Goal: Check status: Check status

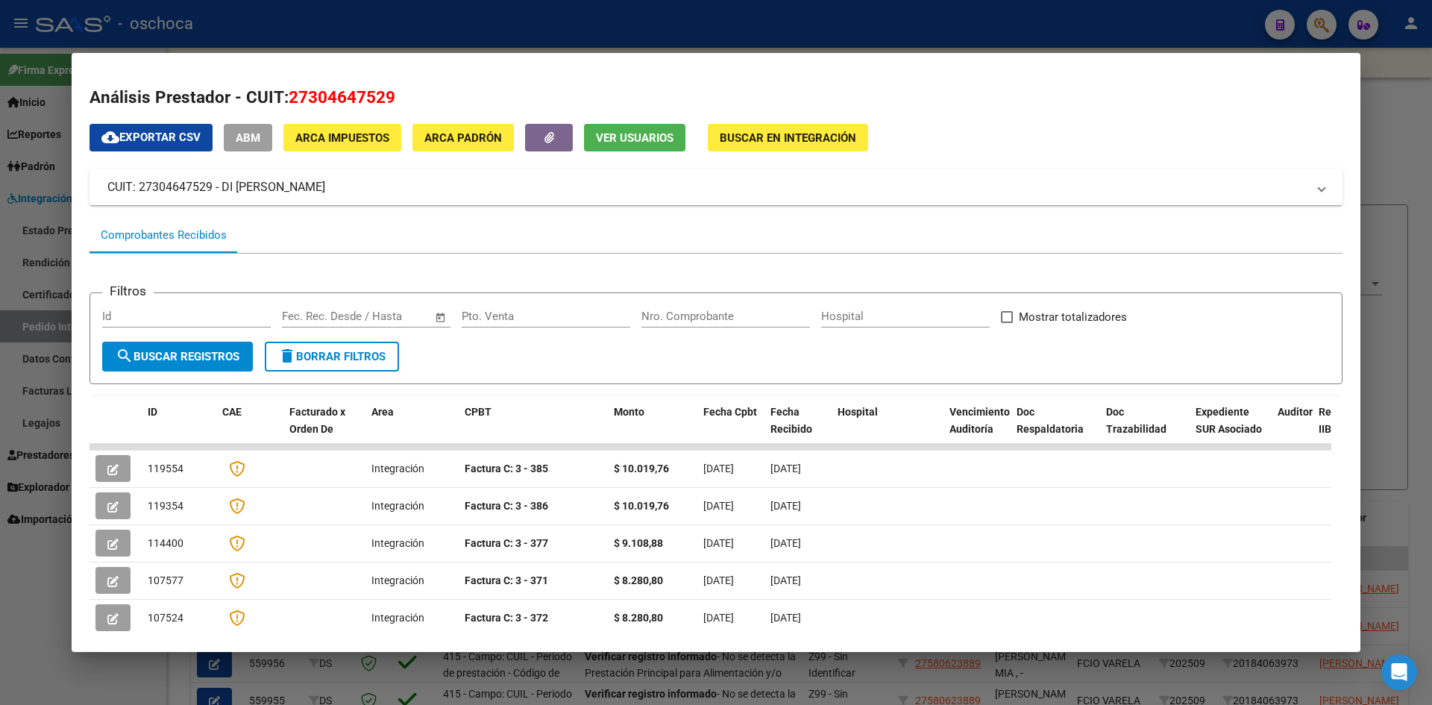
click at [286, 34] on div at bounding box center [716, 352] width 1432 height 705
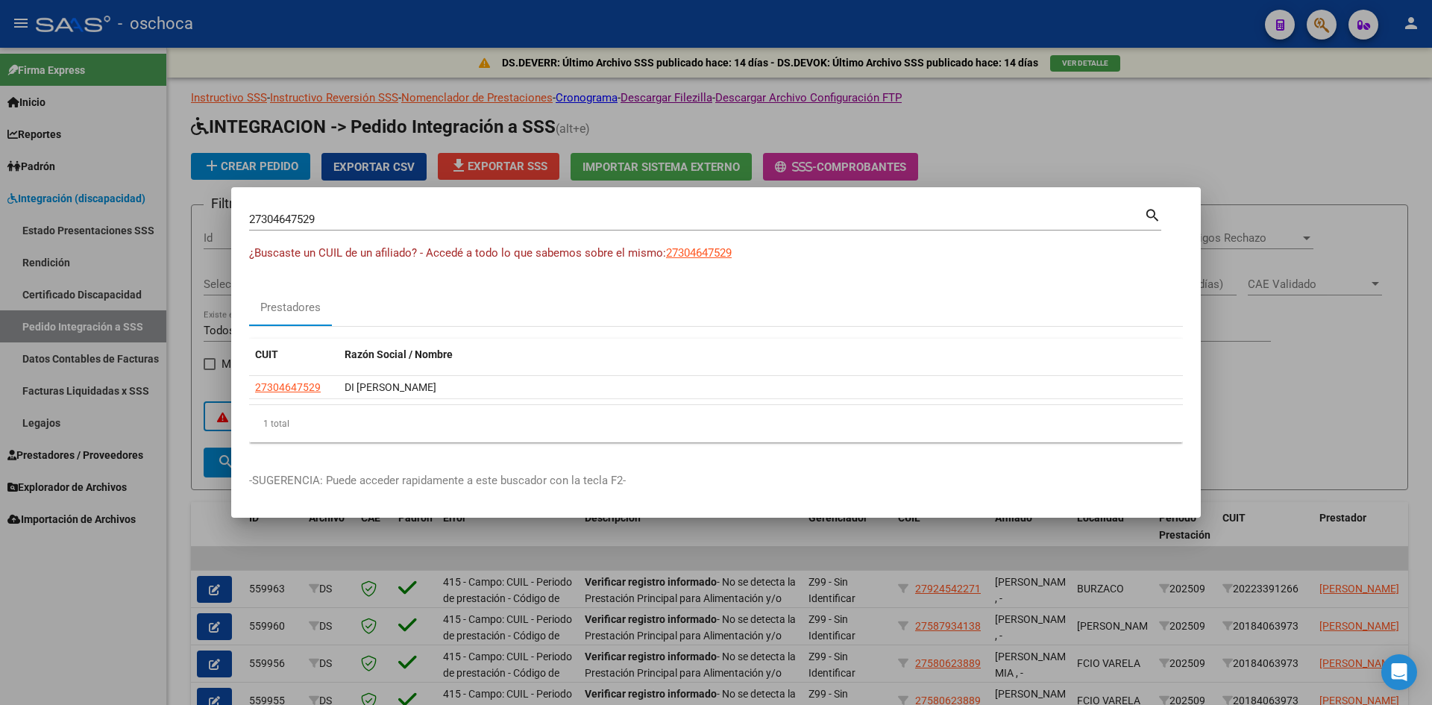
click at [61, 193] on div at bounding box center [716, 352] width 1432 height 705
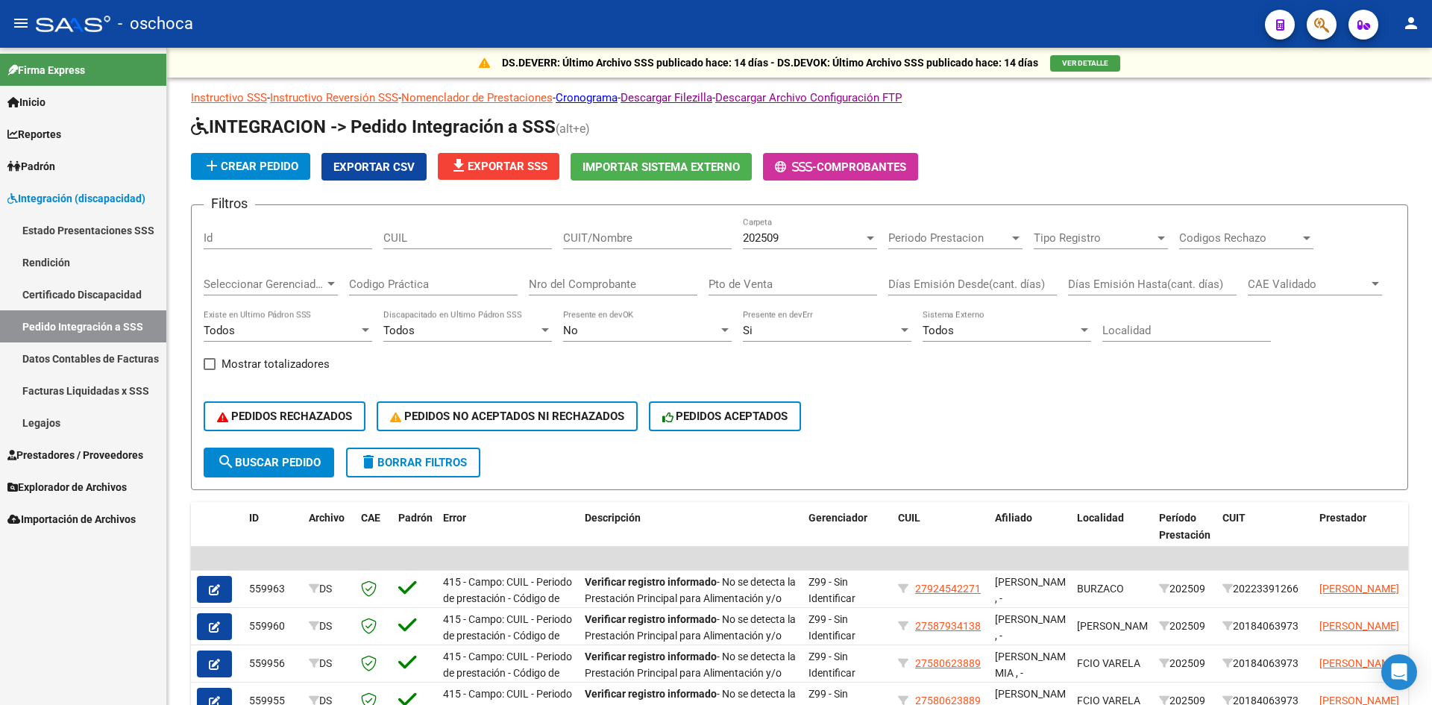
click at [98, 204] on span "Integración (discapacidad)" at bounding box center [76, 198] width 138 height 16
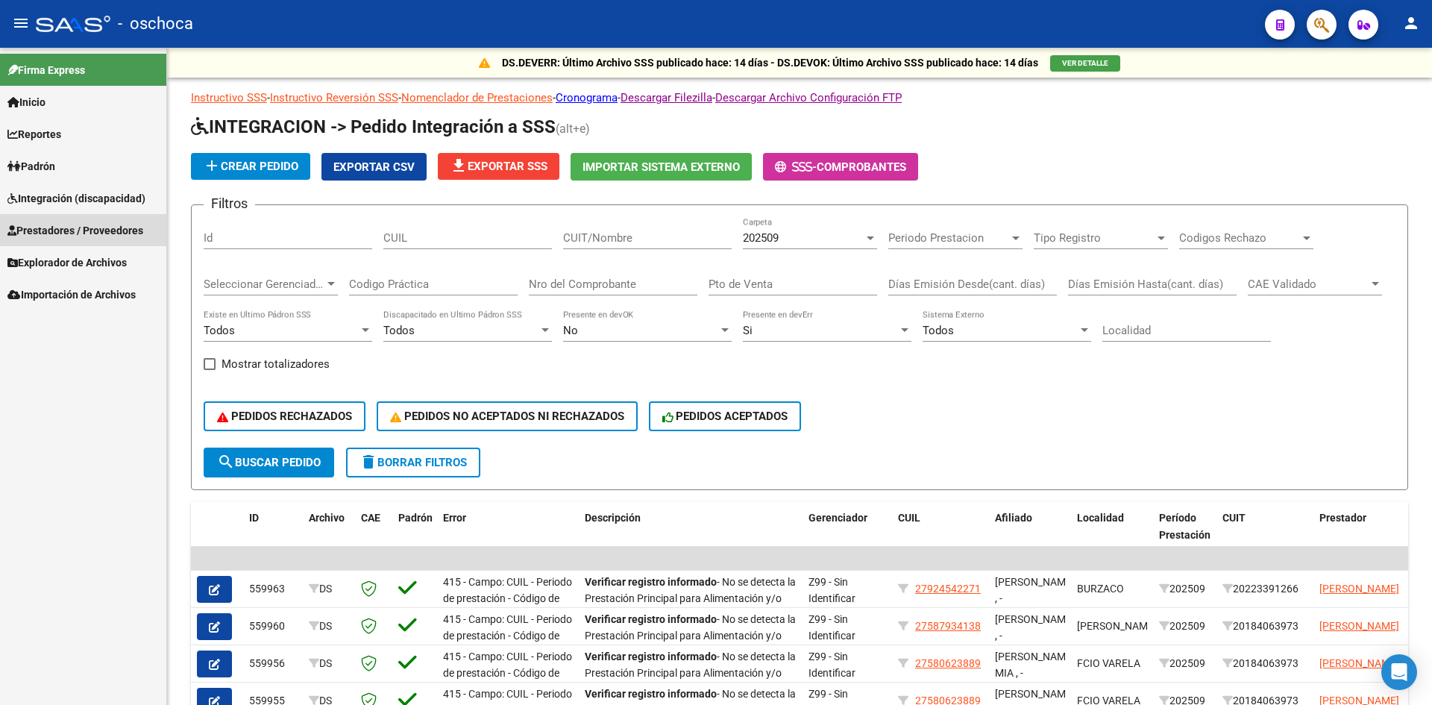
click at [93, 233] on span "Prestadores / Proveedores" at bounding box center [75, 230] width 136 height 16
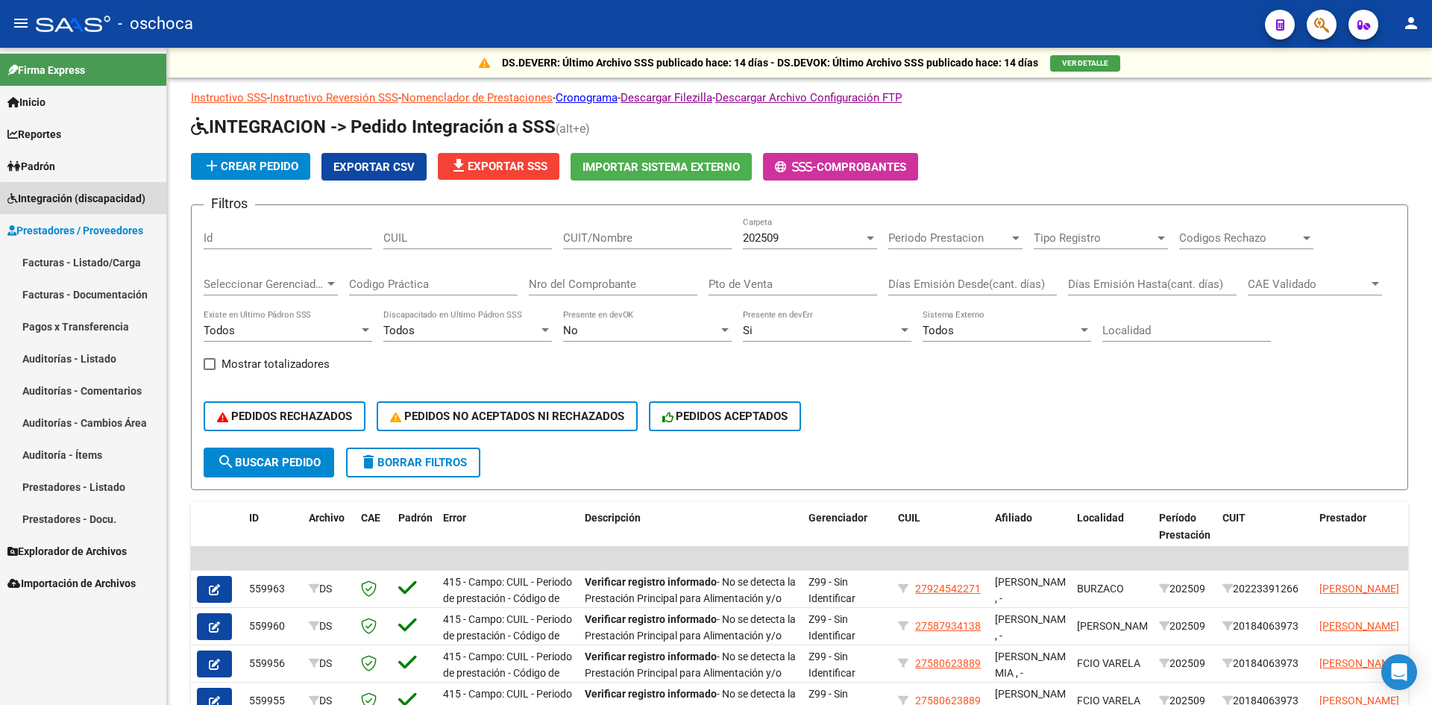
click at [94, 201] on span "Integración (discapacidad)" at bounding box center [76, 198] width 138 height 16
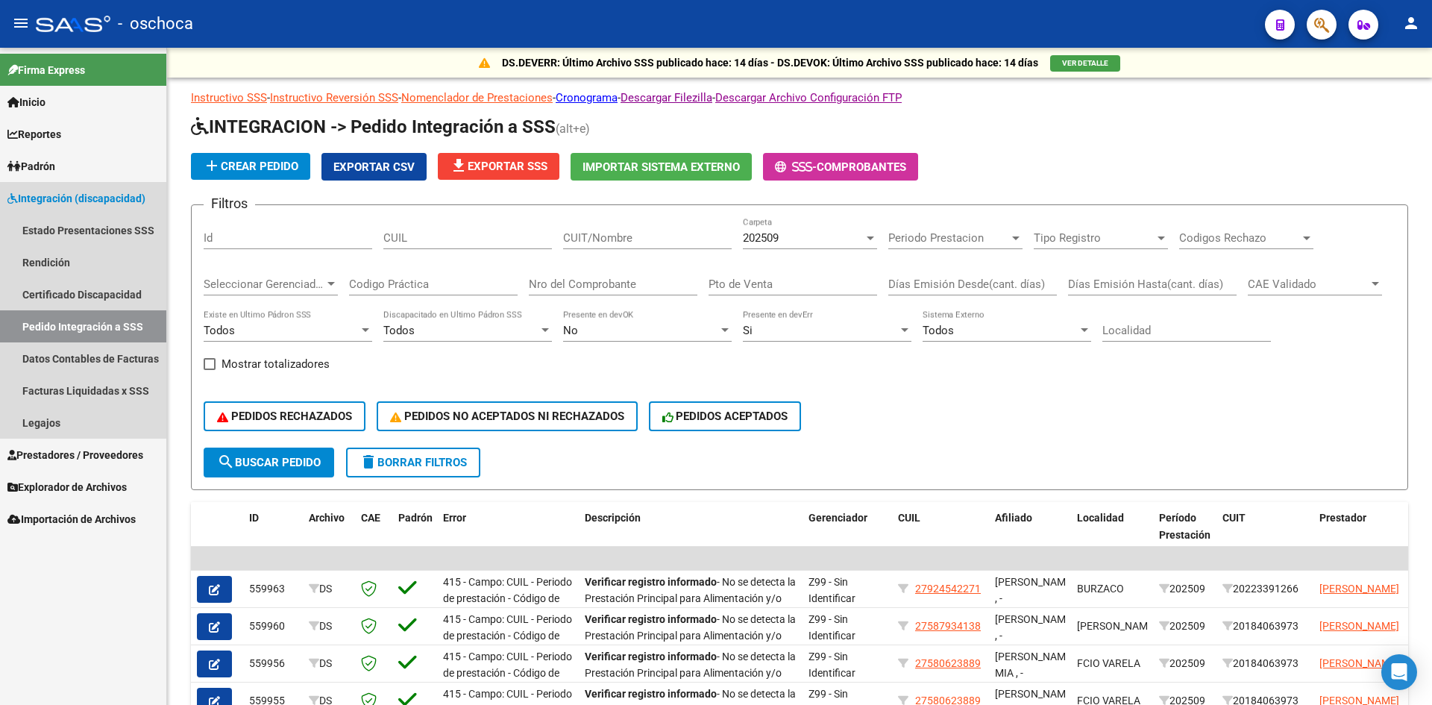
click at [102, 318] on link "Pedido Integración a SSS" at bounding box center [83, 326] width 166 height 32
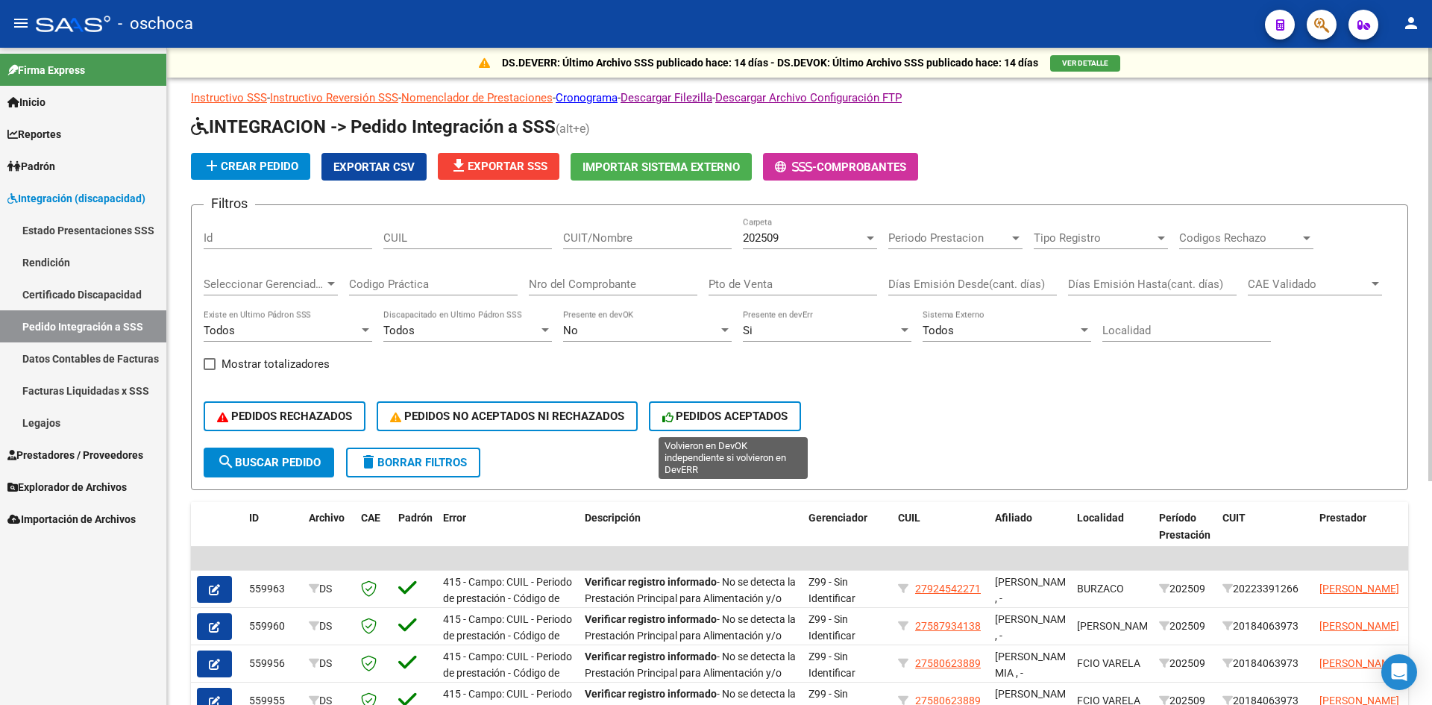
click at [724, 430] on button "PEDIDOS ACEPTADOS" at bounding box center [725, 416] width 153 height 30
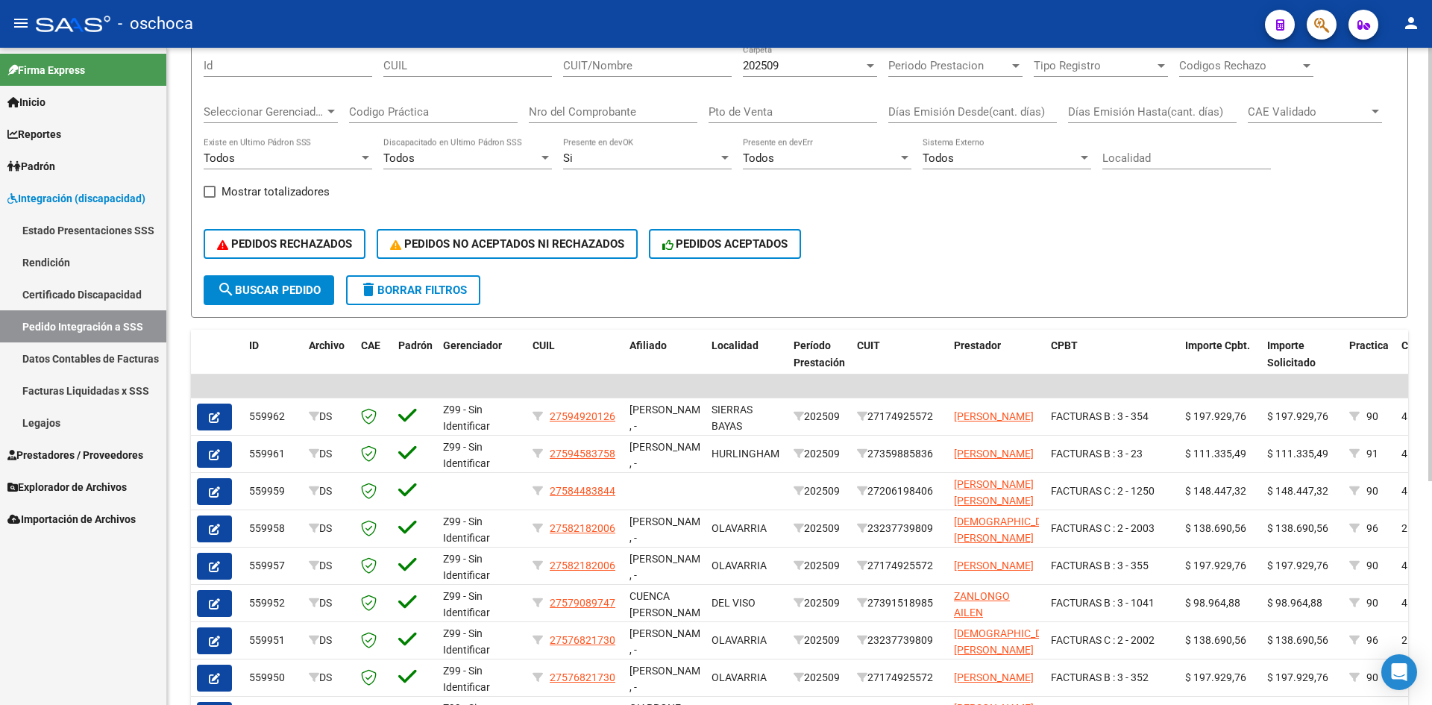
scroll to position [298, 0]
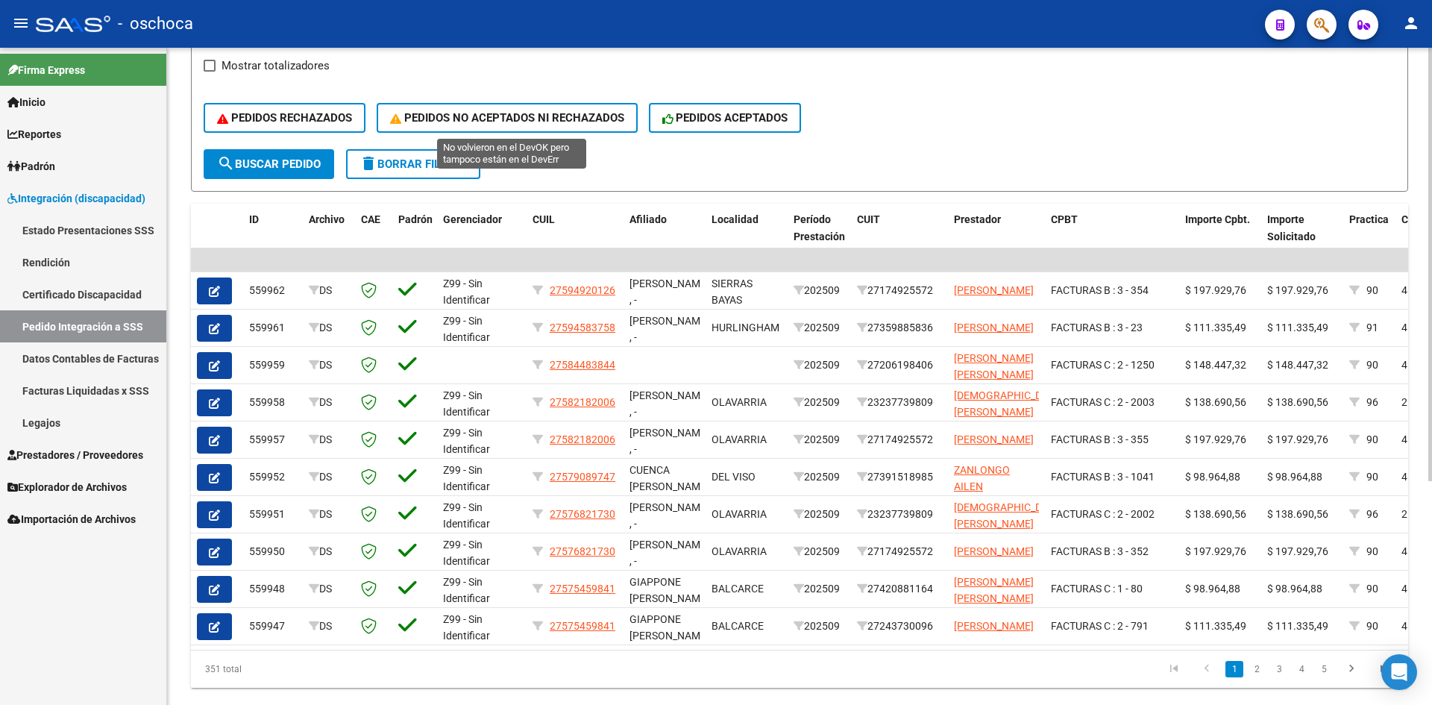
click at [524, 124] on span "PEDIDOS NO ACEPTADOS NI RECHAZADOS" at bounding box center [507, 117] width 234 height 13
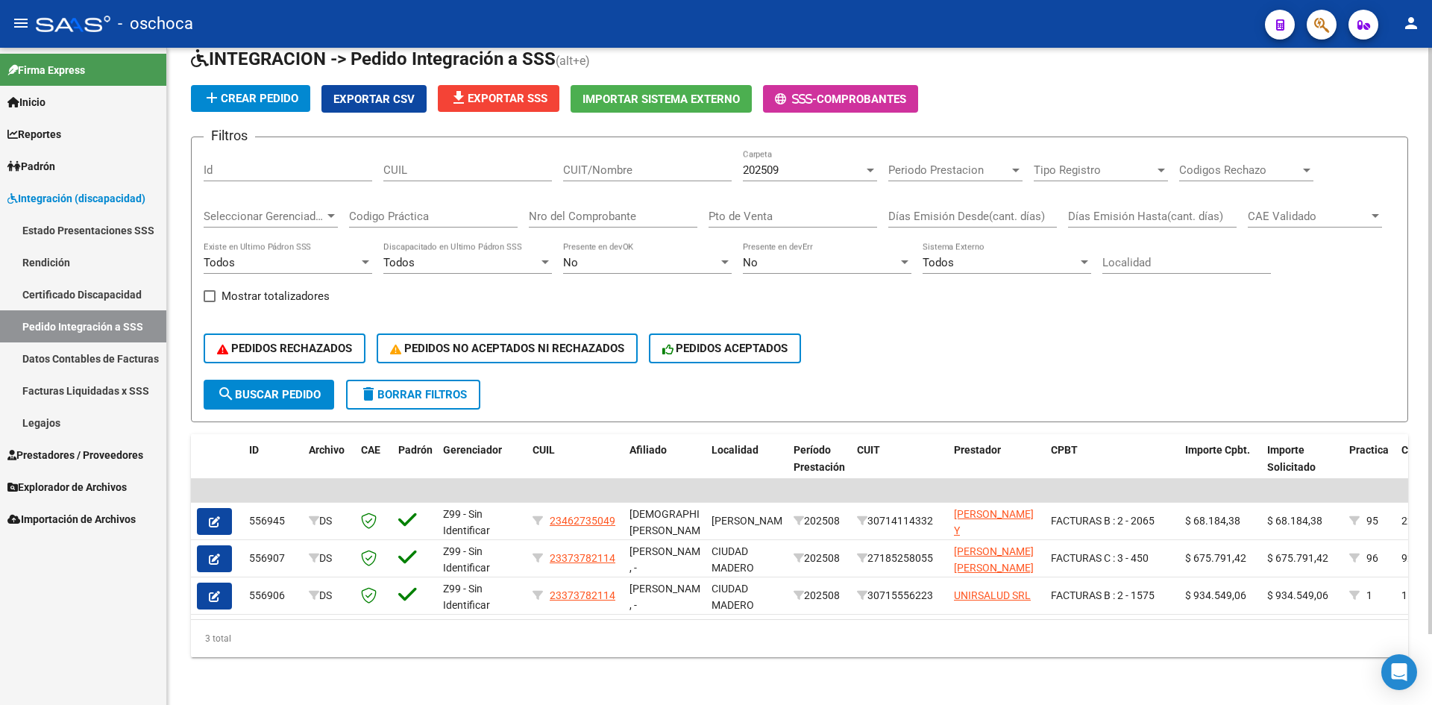
scroll to position [79, 0]
click at [316, 348] on button "PEDIDOS RECHAZADOS" at bounding box center [285, 348] width 162 height 30
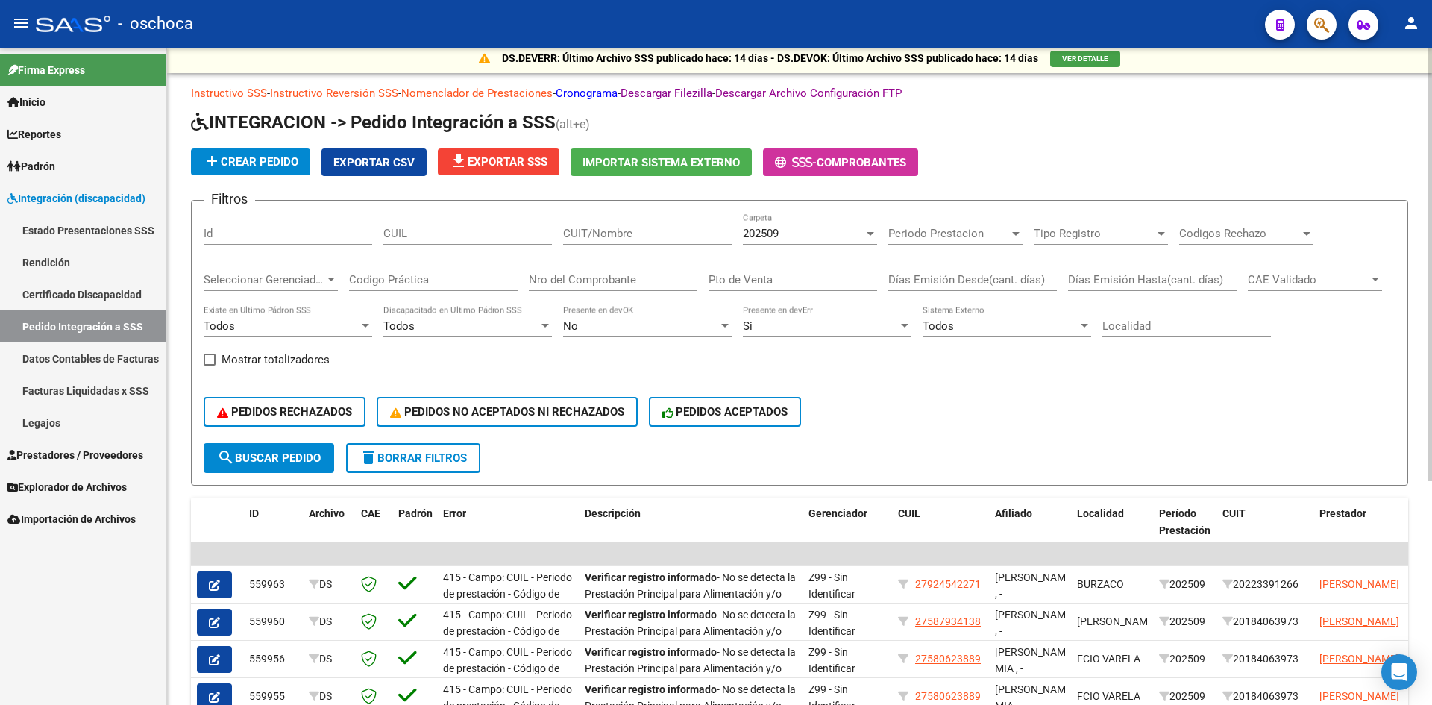
scroll to position [0, 0]
